Goal: Task Accomplishment & Management: Manage account settings

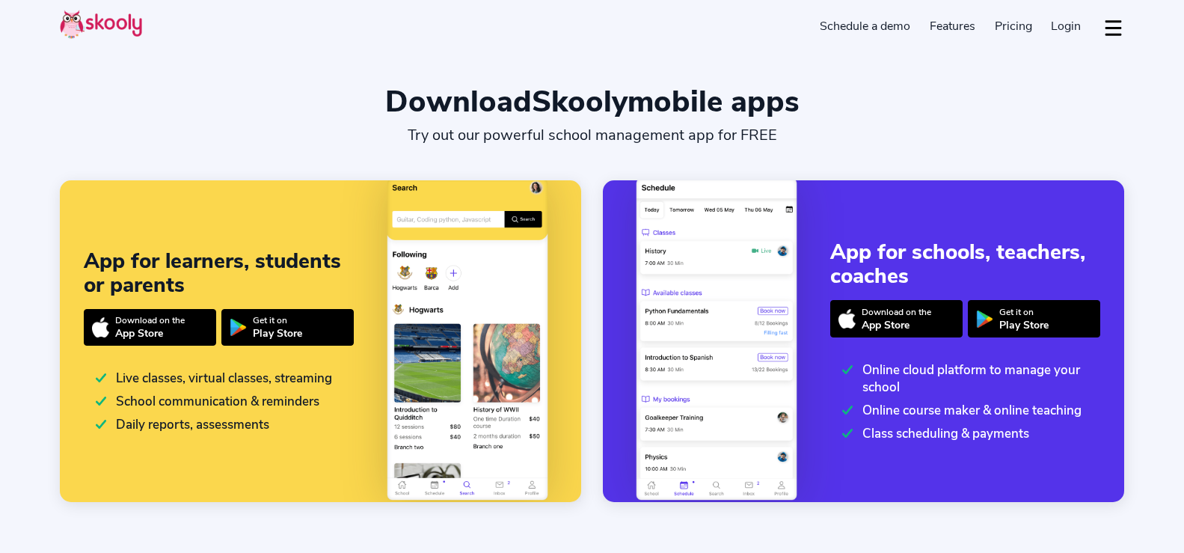
select select "en"
select select "44"
select select "[GEOGRAPHIC_DATA]"
select select "Europe/[GEOGRAPHIC_DATA]"
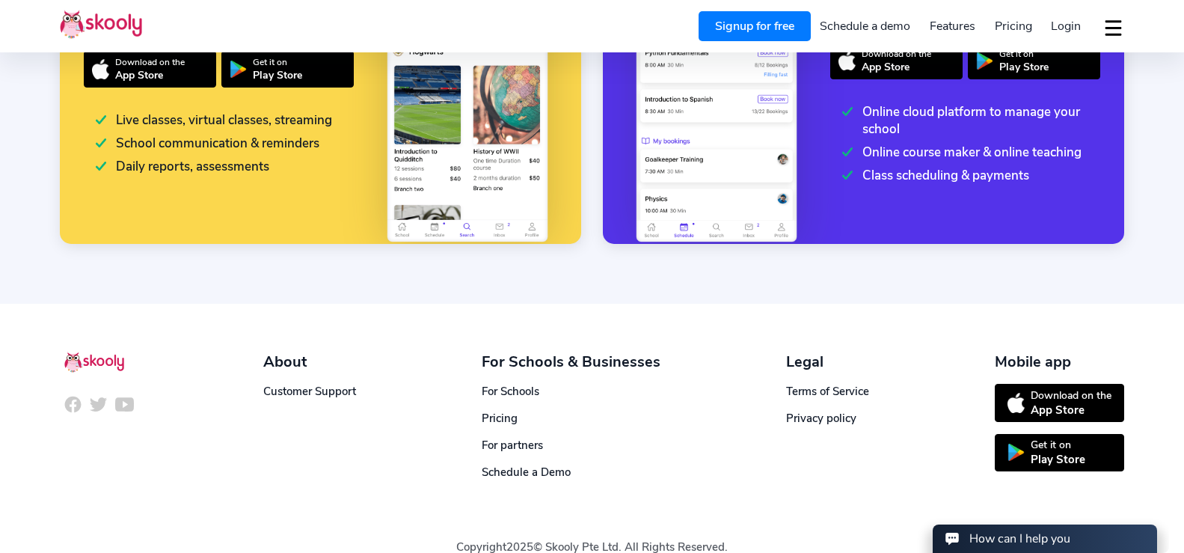
scroll to position [284, 0]
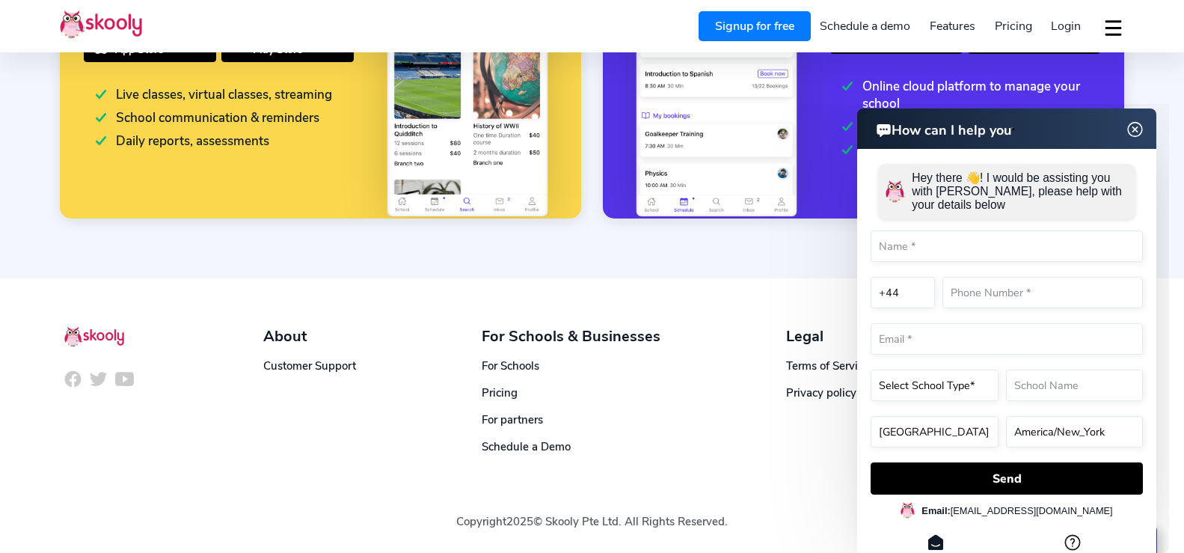
click at [1138, 129] on img at bounding box center [1136, 129] width 28 height 19
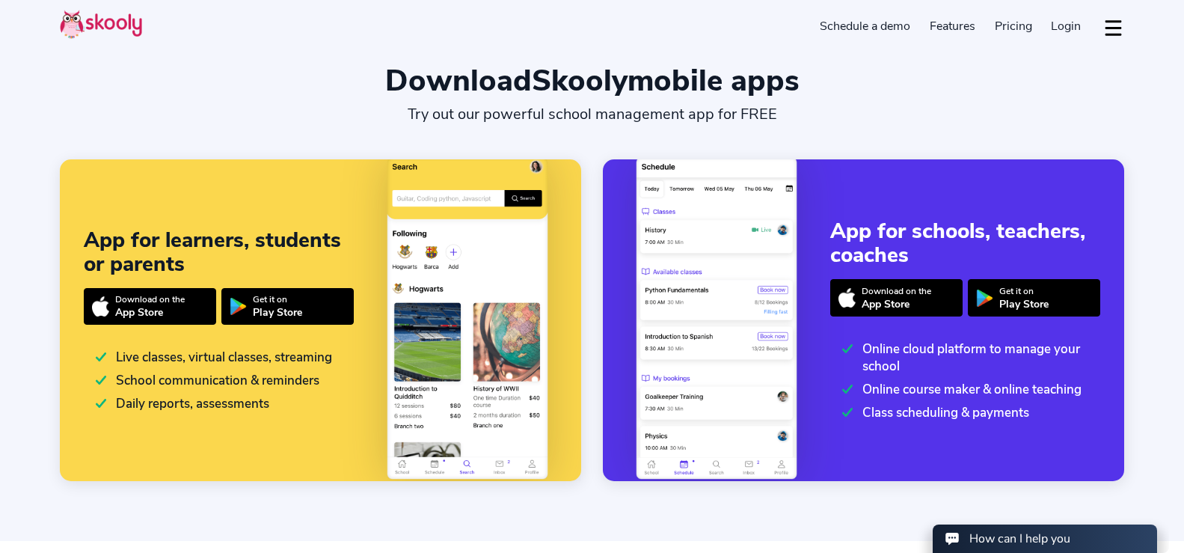
scroll to position [0, 0]
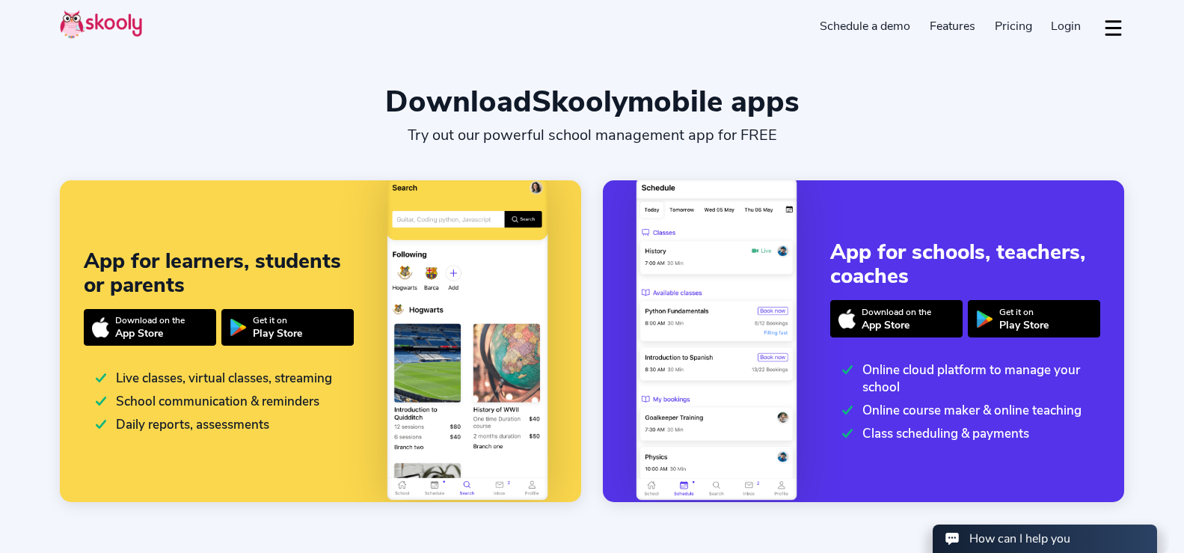
click at [1071, 31] on span "Login" at bounding box center [1066, 26] width 30 height 16
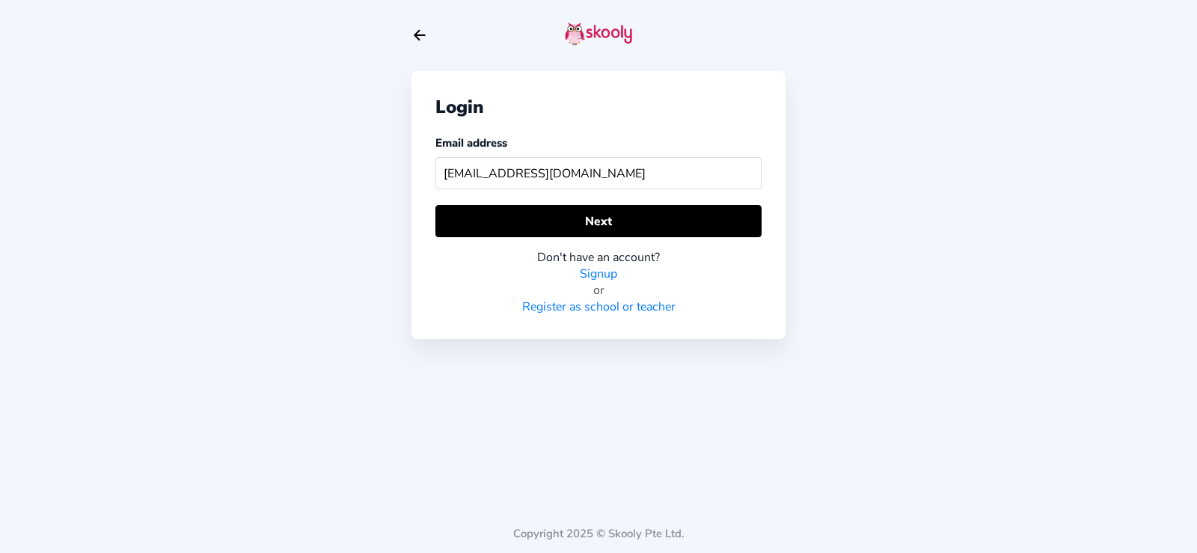
type input "[EMAIL_ADDRESS][DOMAIN_NAME]"
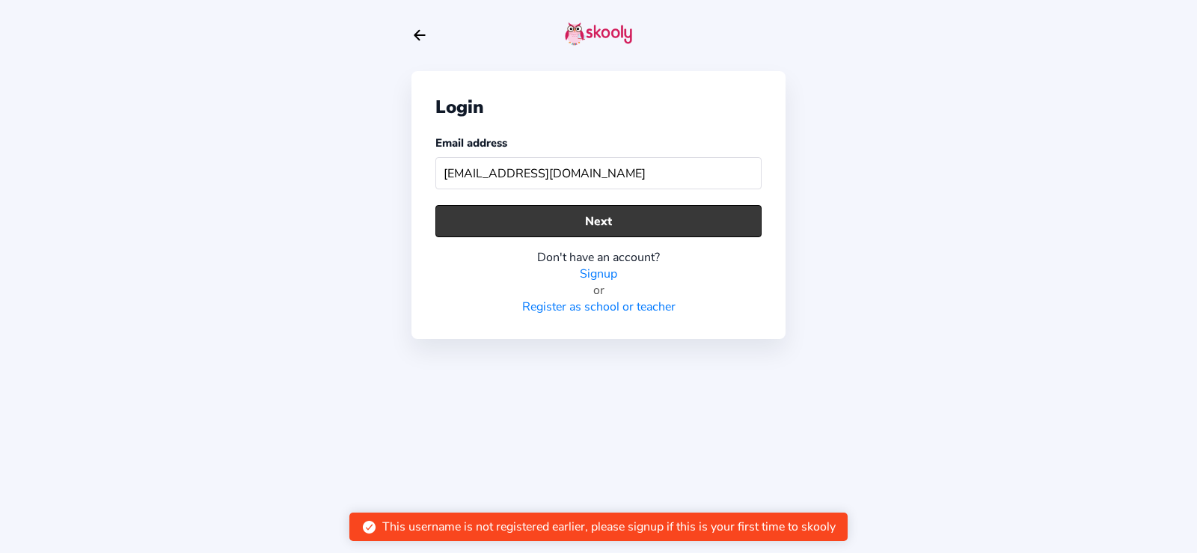
click at [595, 225] on button "Next" at bounding box center [598, 221] width 326 height 32
